Goal: Information Seeking & Learning: Learn about a topic

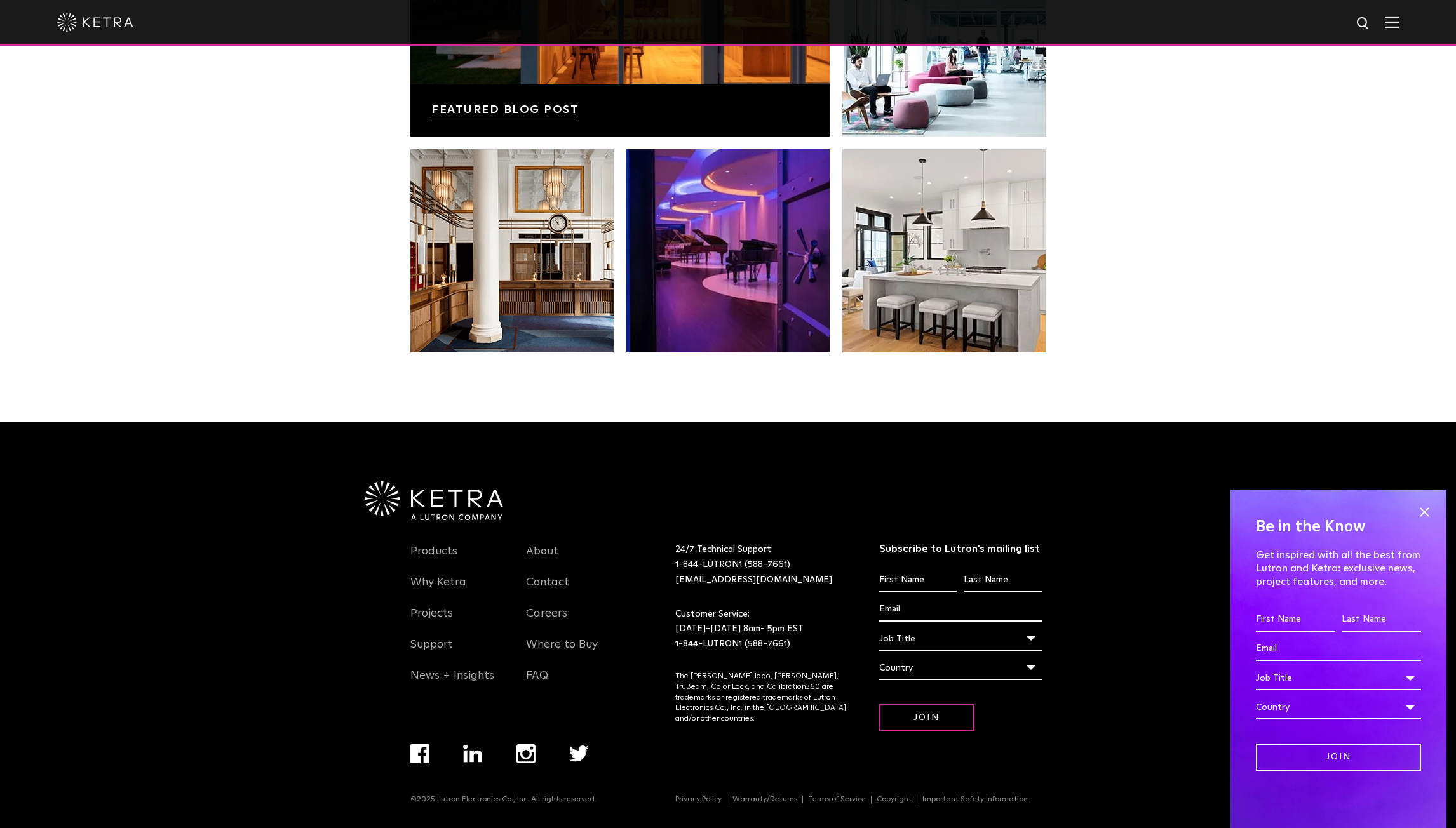
scroll to position [2671, 0]
click at [438, 545] on link "Products" at bounding box center [433, 559] width 47 height 29
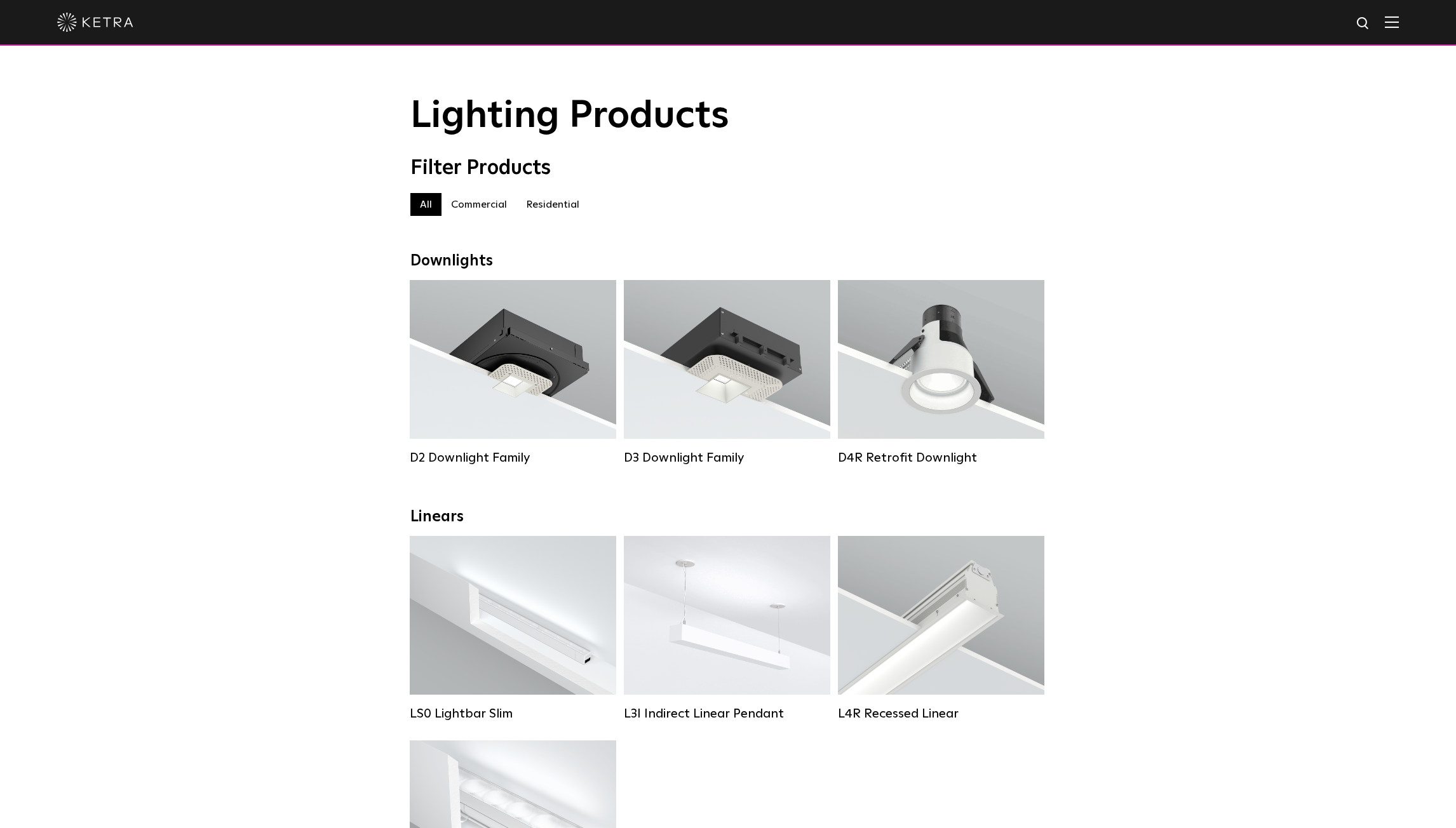
click at [548, 212] on label "Residential" at bounding box center [552, 204] width 72 height 23
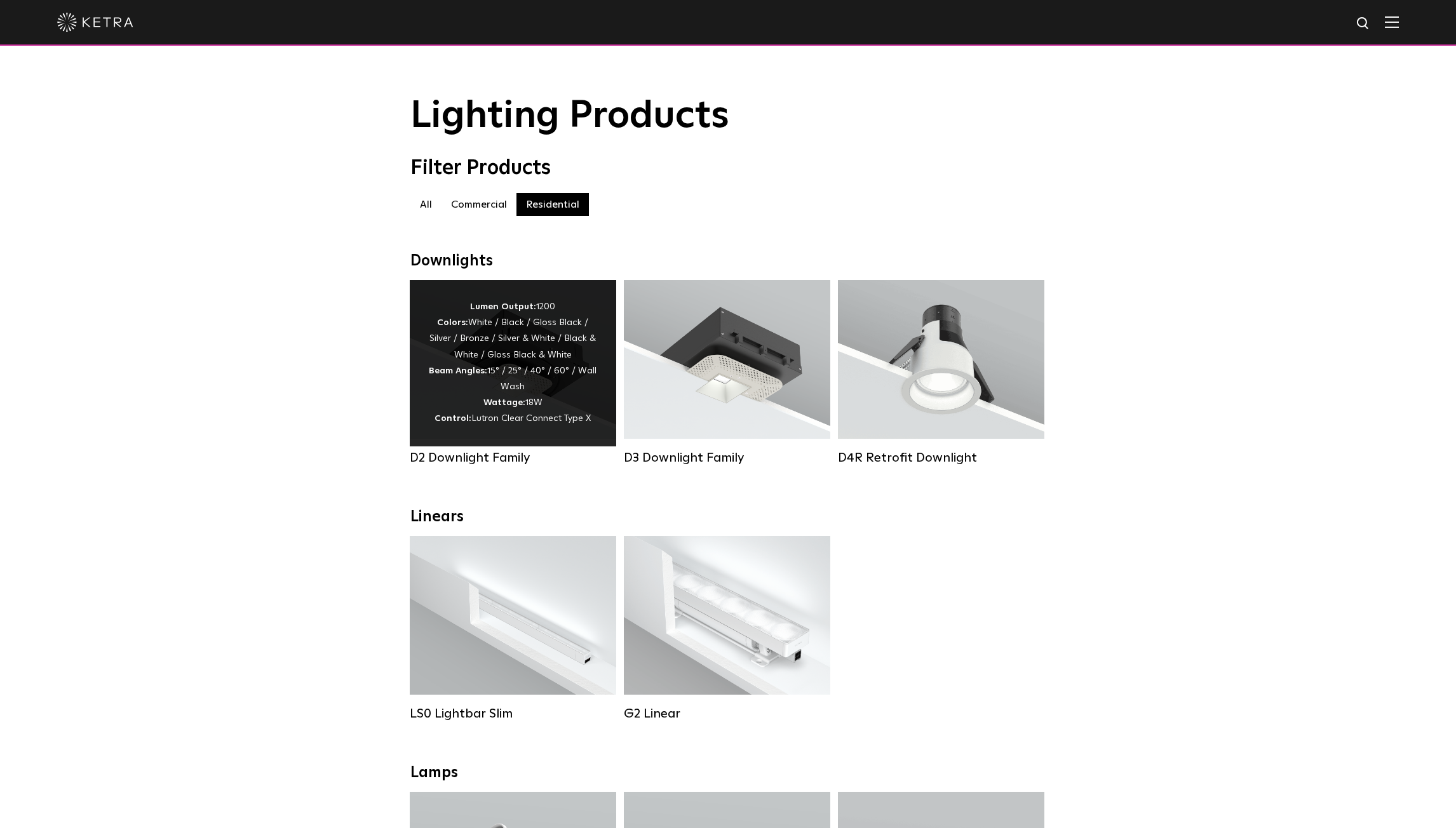
click at [485, 375] on strong "Beam Angles:" at bounding box center [457, 370] width 58 height 9
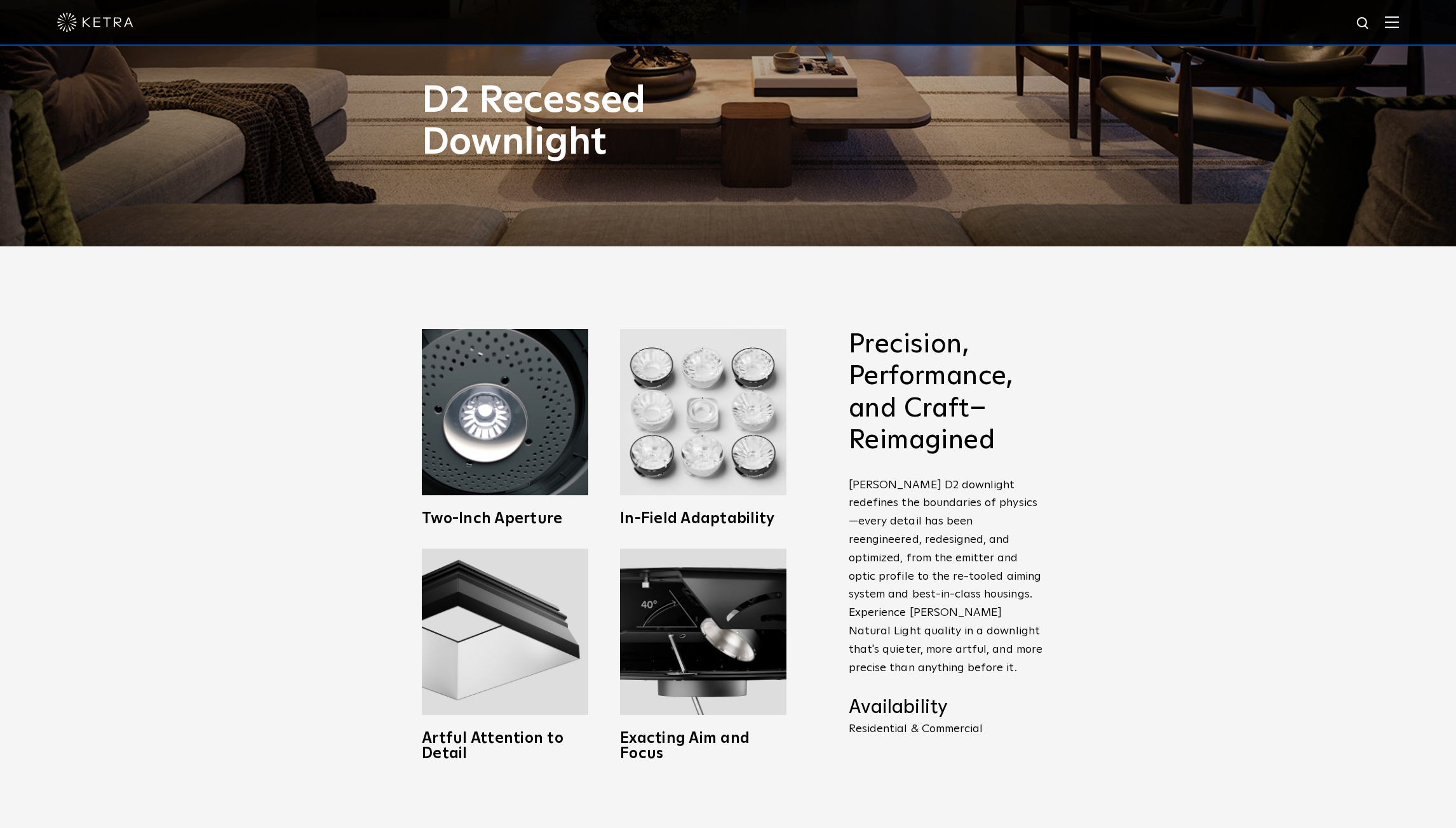
scroll to position [381, 0]
